Goal: Complete application form

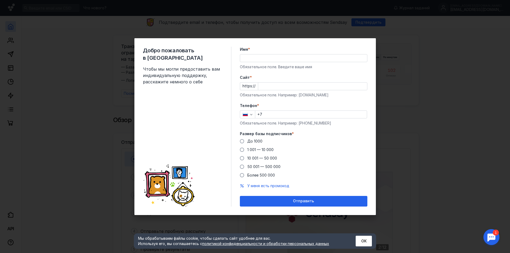
click at [262, 58] on input "Имя *" at bounding box center [303, 57] width 127 height 7
type input "J"
type input "[PERSON_NAME]"
click at [274, 87] on input "Cайт *" at bounding box center [312, 86] width 109 height 7
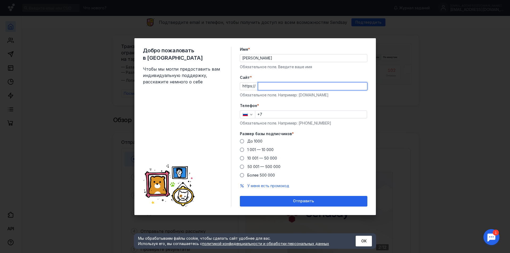
paste input "[DOMAIN_NAME][URL]"
type input "[DOMAIN_NAME][URL]"
click at [270, 116] on input "+7" at bounding box center [310, 114] width 111 height 7
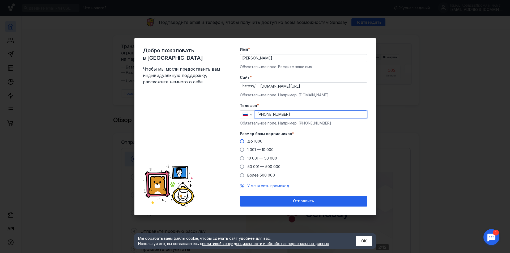
type input "[PHONE_NUMBER]"
click at [243, 142] on span at bounding box center [242, 141] width 4 height 4
click at [0, 0] on input "До 1000" at bounding box center [0, 0] width 0 height 0
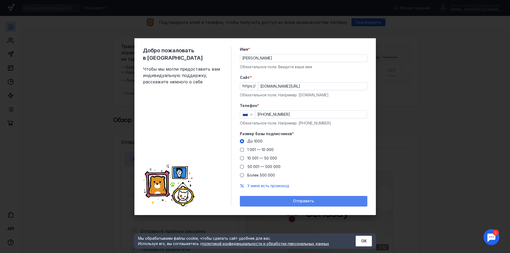
click at [318, 204] on div "Отправить" at bounding box center [303, 201] width 127 height 11
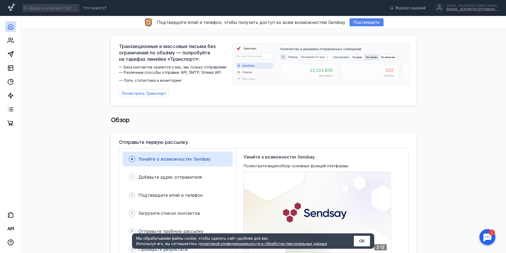
click at [360, 25] on div "Подтвердить" at bounding box center [366, 22] width 34 height 8
